Goal: Find specific page/section: Find specific page/section

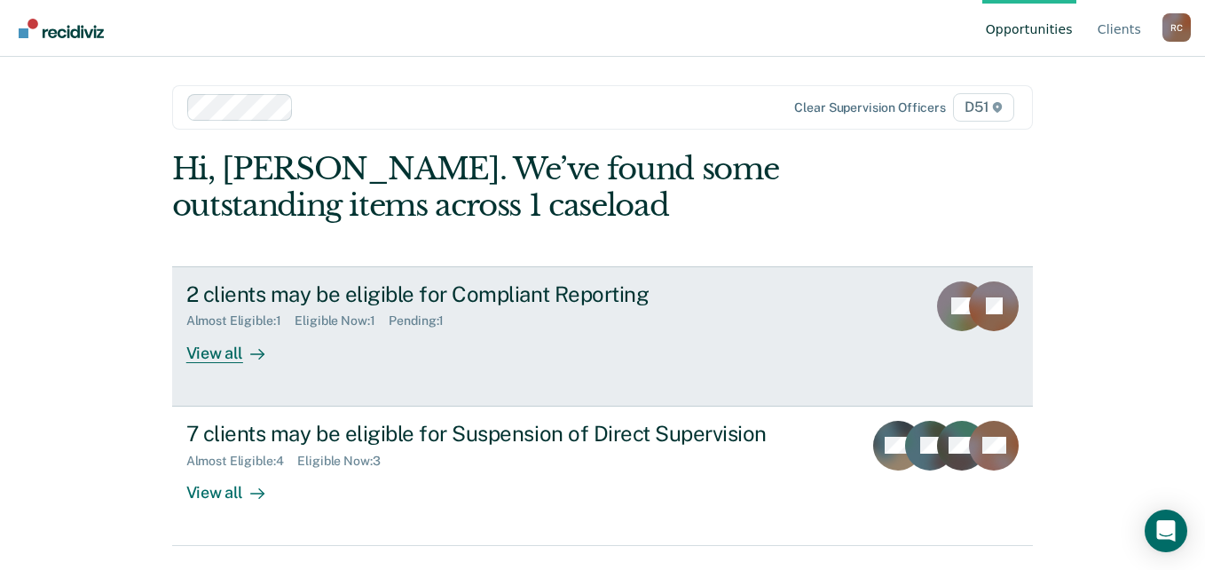
click at [244, 351] on div at bounding box center [253, 353] width 21 height 20
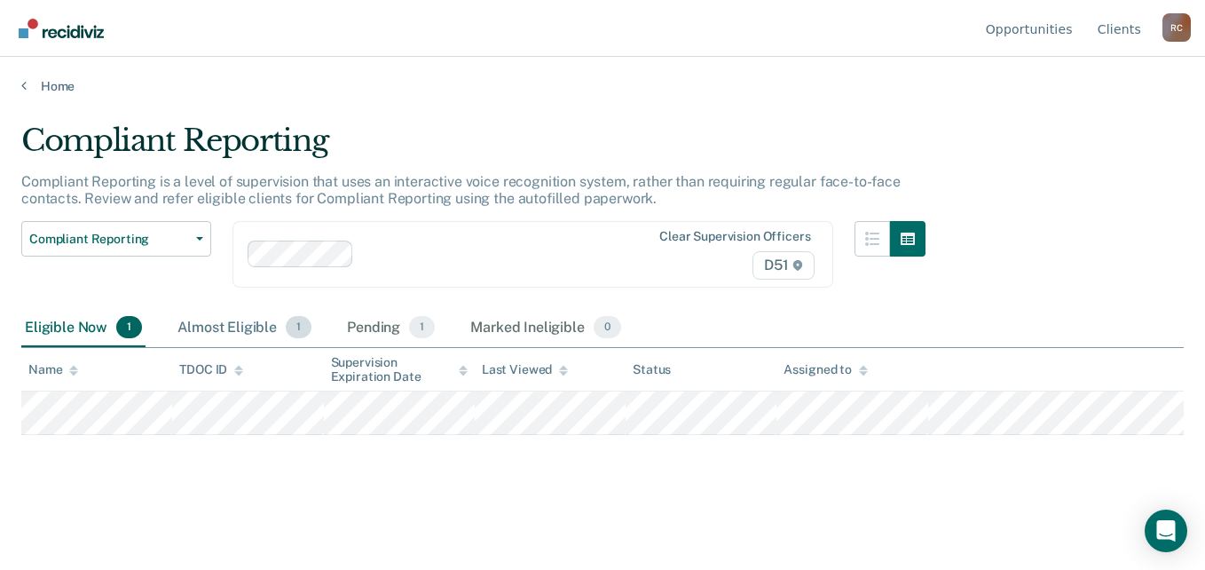
click at [290, 327] on span "1" at bounding box center [299, 327] width 26 height 23
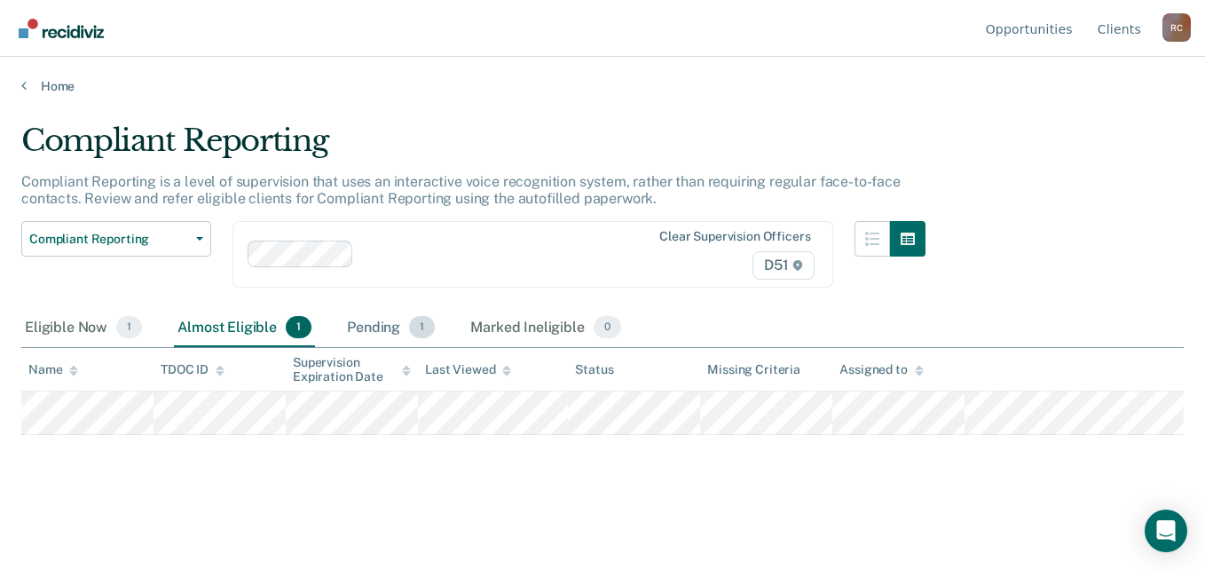
click at [386, 330] on div "Pending 1" at bounding box center [390, 328] width 95 height 39
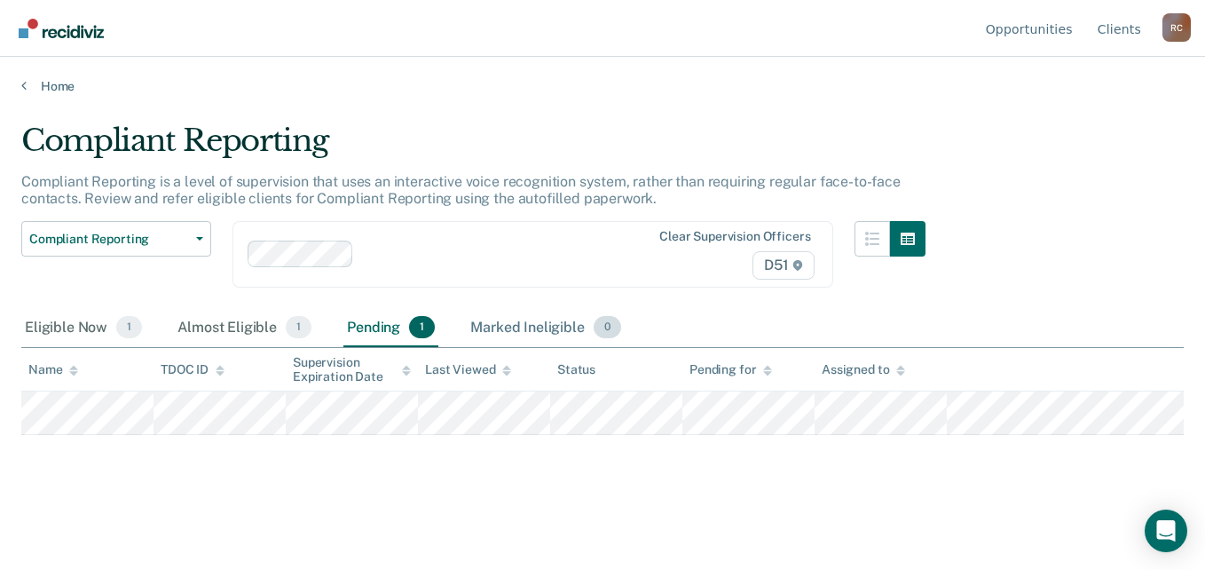
click at [533, 319] on div "Marked Ineligible 0" at bounding box center [546, 328] width 158 height 39
